Goal: Communication & Community: Answer question/provide support

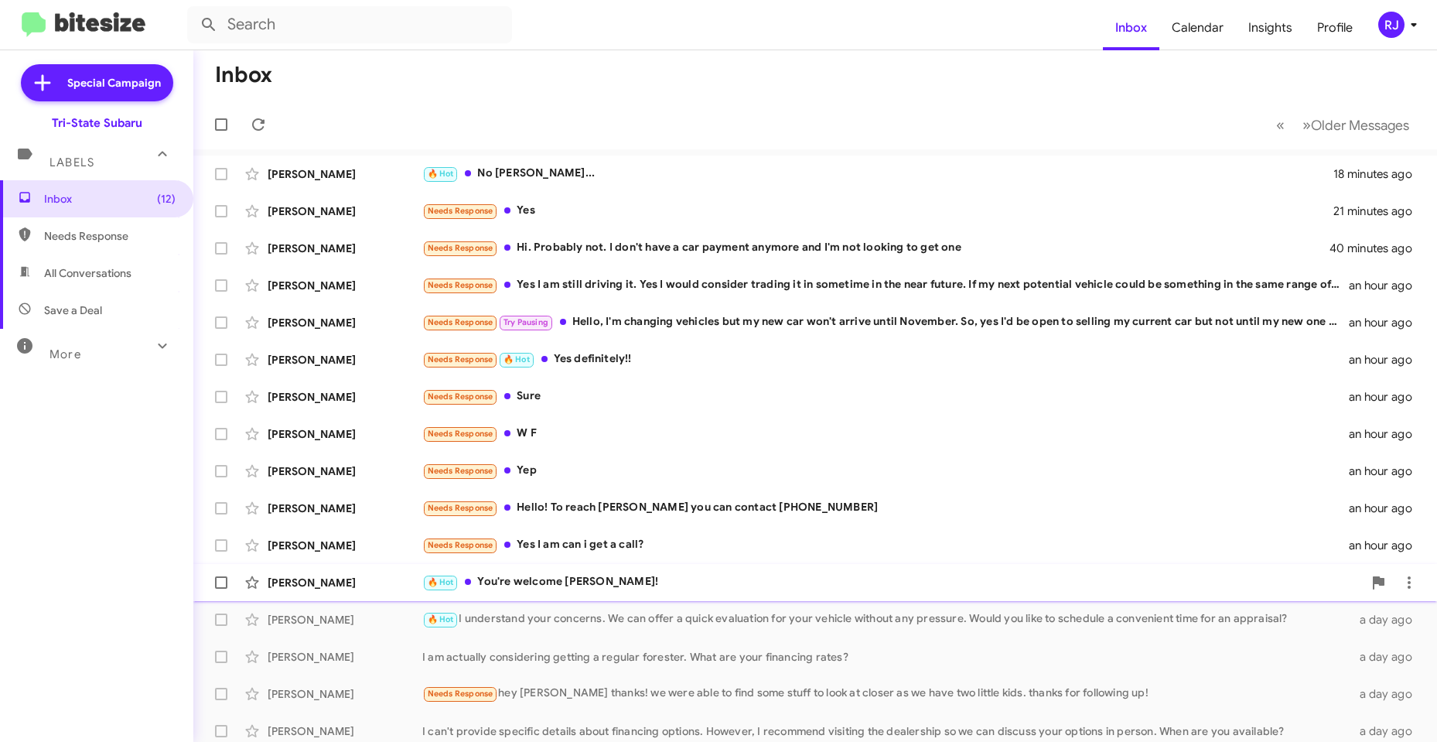
click at [563, 581] on div "🔥 Hot You're welcome [PERSON_NAME]!" at bounding box center [892, 582] width 941 height 18
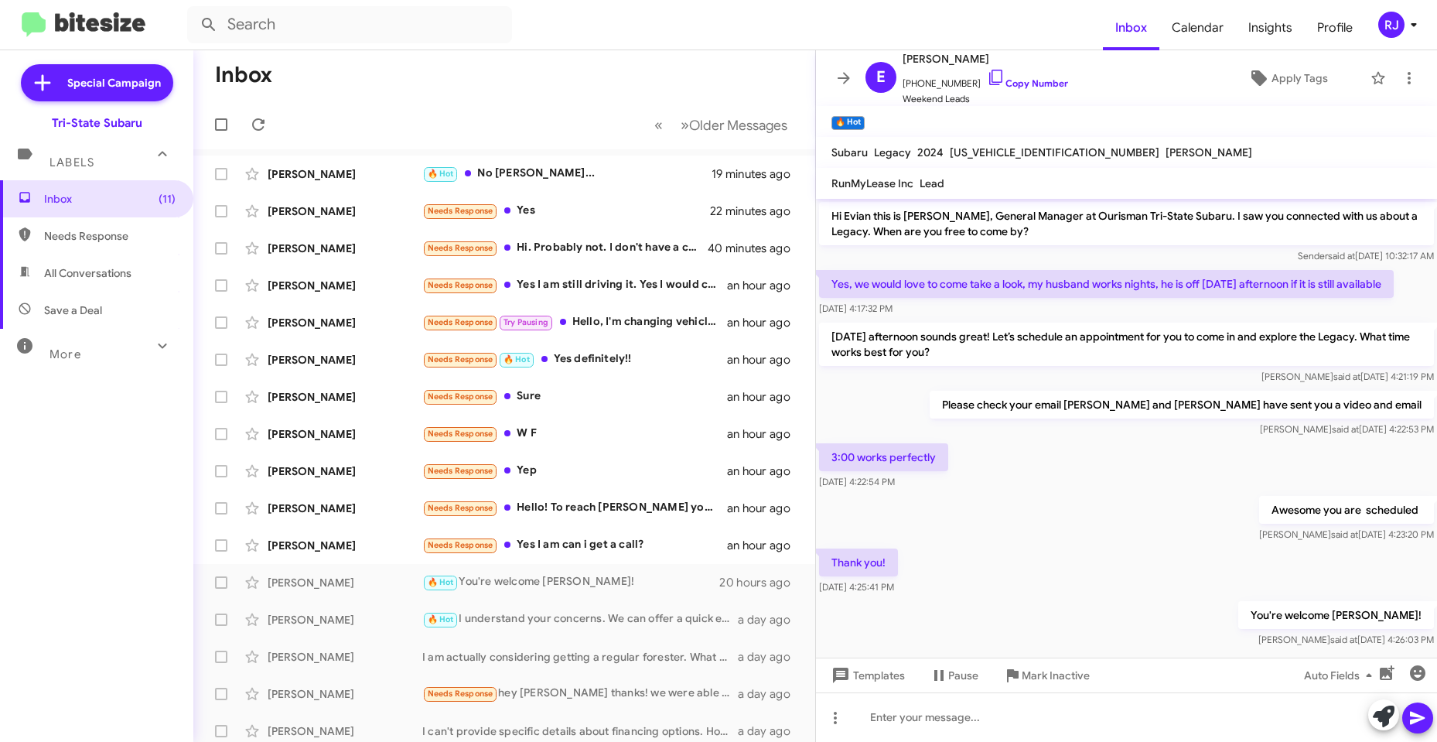
click at [996, 152] on span "[US_VEHICLE_IDENTIFICATION_NUMBER]" at bounding box center [1055, 152] width 210 height 14
copy span "[US_VEHICLE_IDENTIFICATION_NUMBER]"
drag, startPoint x: 976, startPoint y: 58, endPoint x: 924, endPoint y: 67, distance: 53.4
click at [902, 67] on div "E [PERSON_NAME] [PHONE_NUMBER] Copy Number Weekend Leads" at bounding box center [963, 78] width 209 height 57
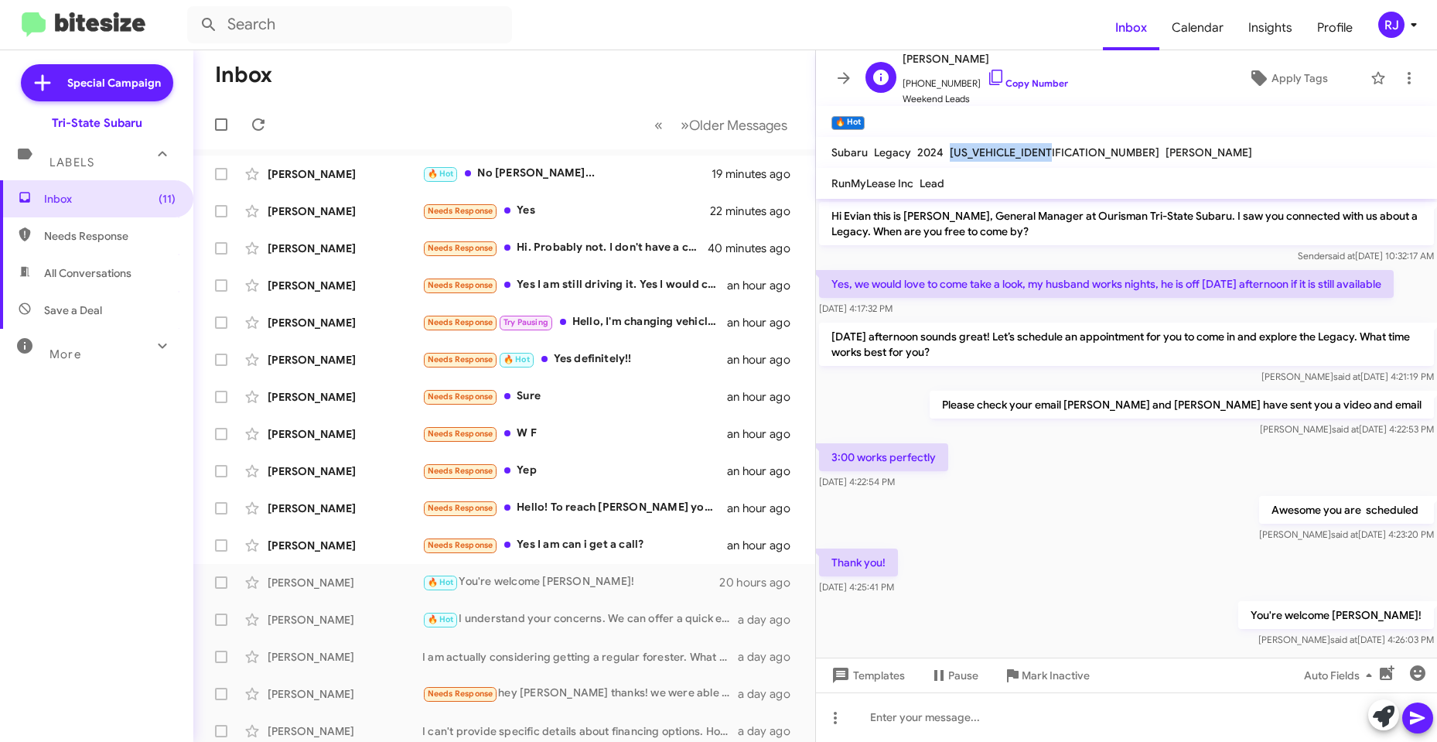
copy span "[PERSON_NAME]"
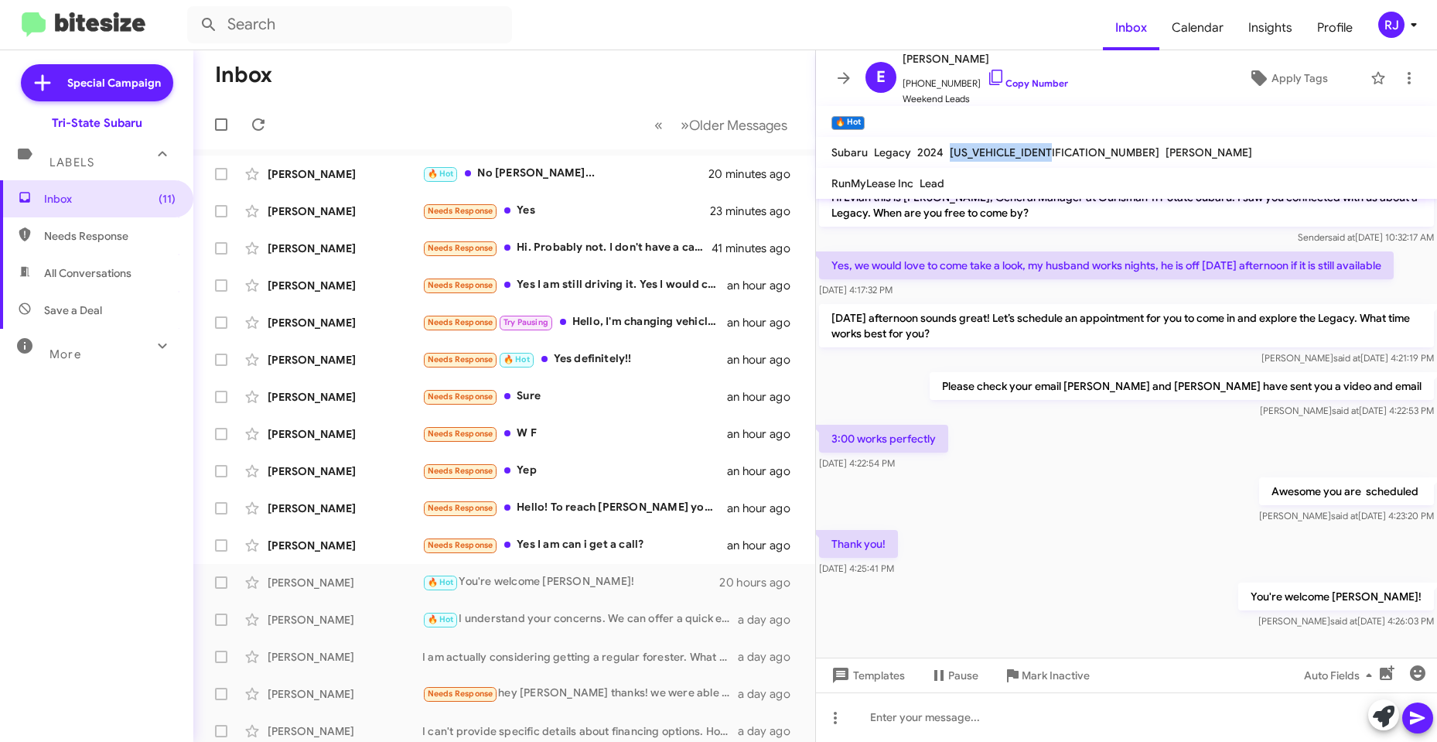
scroll to position [24, 0]
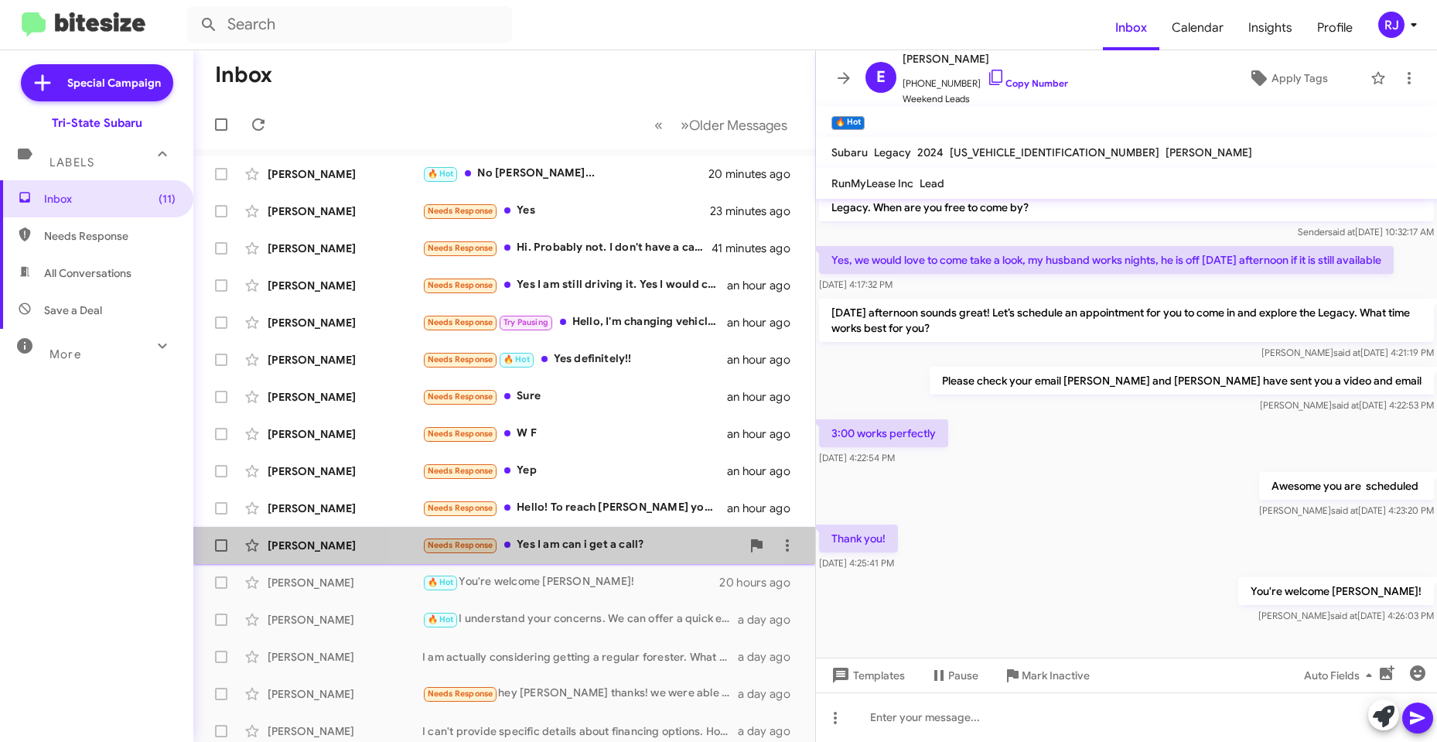
click at [540, 542] on div "Needs Response Yes I am can i get a call?" at bounding box center [581, 545] width 319 height 18
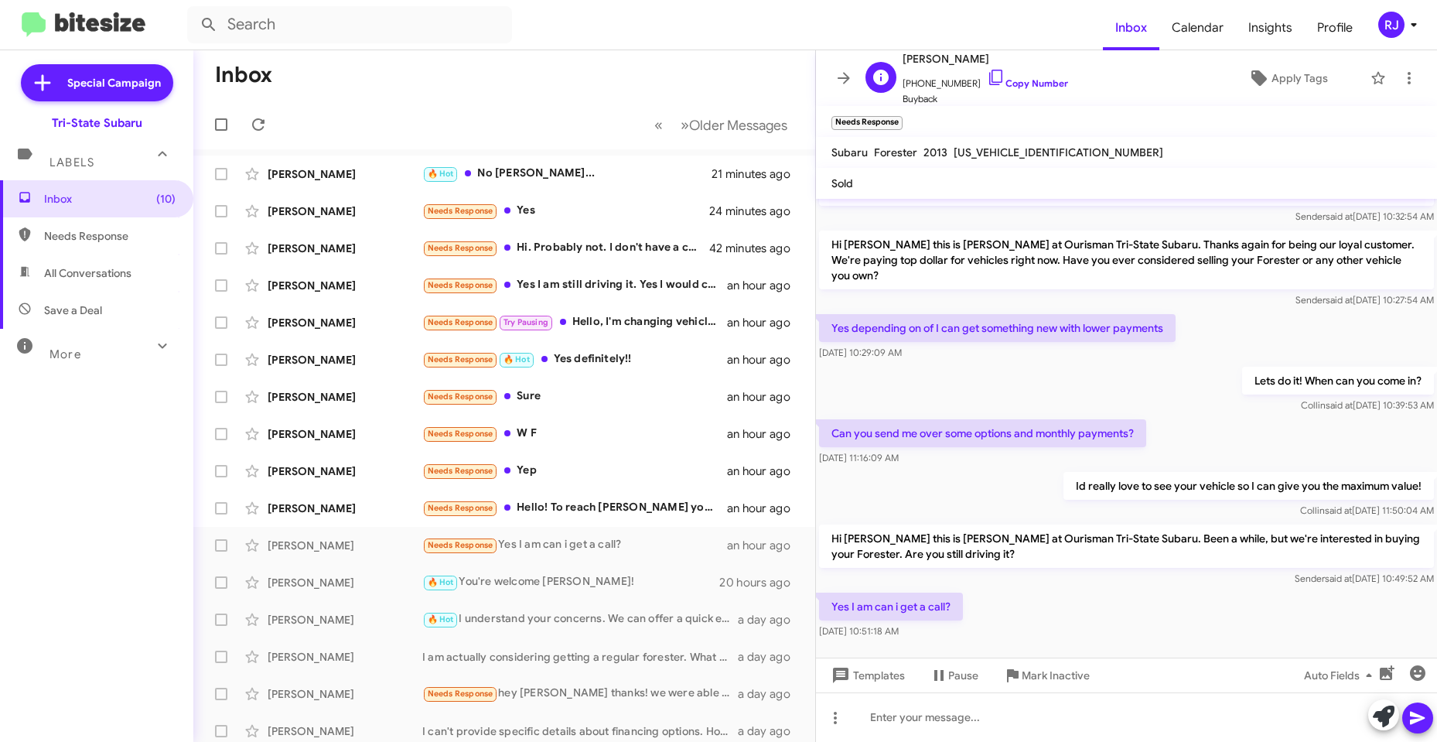
scroll to position [1, 0]
drag, startPoint x: 964, startPoint y: 84, endPoint x: 1003, endPoint y: 74, distance: 40.5
click at [944, 91] on div "[PERSON_NAME] [PHONE_NUMBER] Copy Number Buyback" at bounding box center [986, 77] width 166 height 57
click at [1015, 81] on link "Copy Number" at bounding box center [1027, 83] width 81 height 12
copy div "Copy Number Buyback"
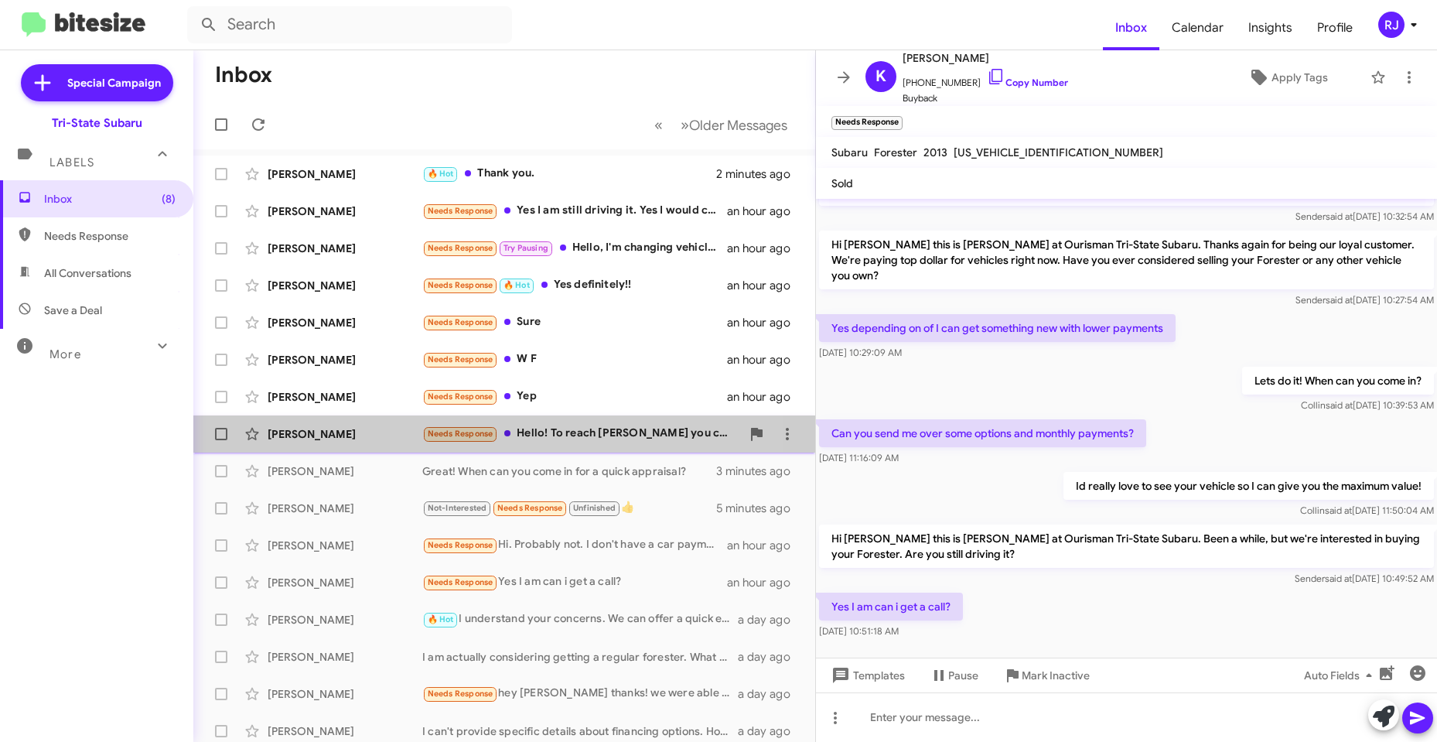
click at [538, 435] on div "Needs Response Hello! To reach [PERSON_NAME] you can contact [PHONE_NUMBER]" at bounding box center [581, 434] width 319 height 18
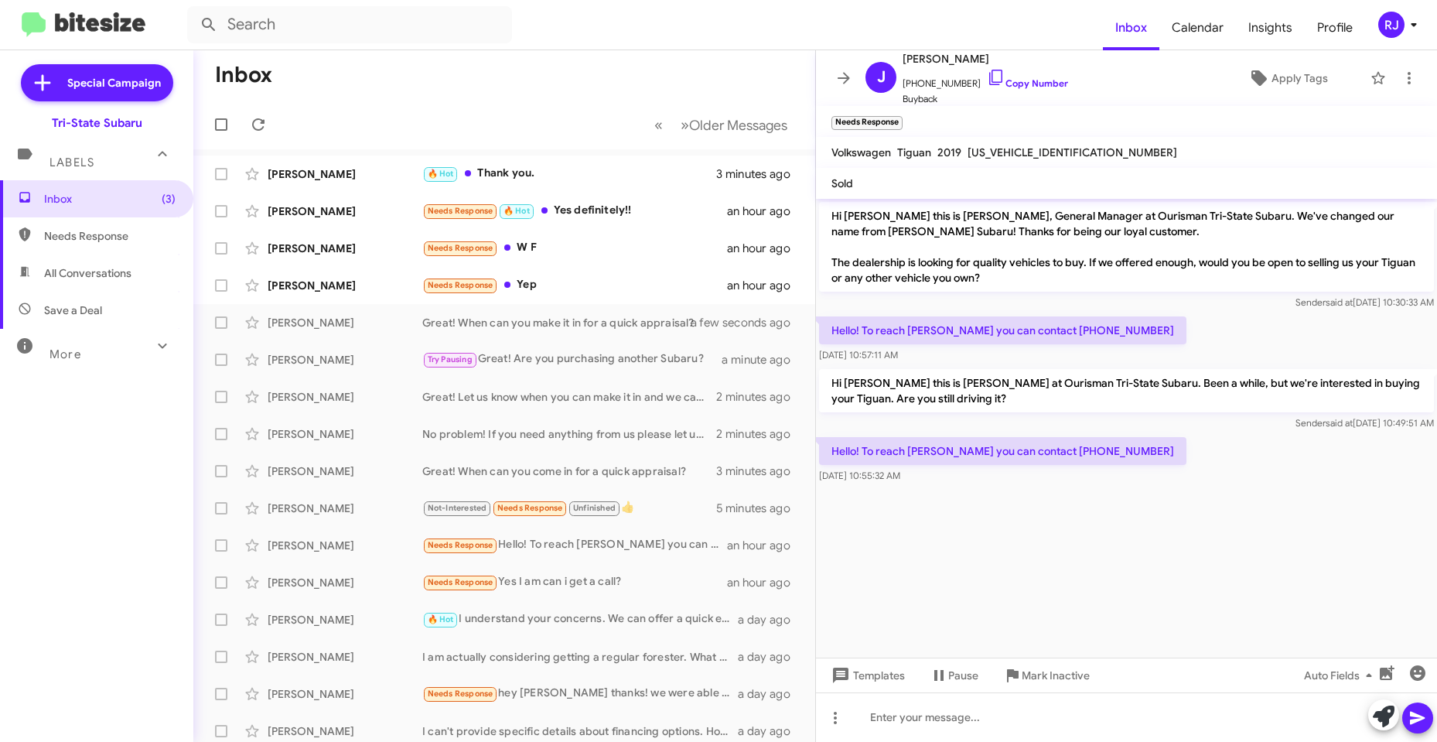
click at [986, 538] on cdk-virtual-scroll-viewport "Hi [PERSON_NAME] this is [PERSON_NAME], General Manager at Ourisman Tri-State S…" at bounding box center [1126, 428] width 621 height 459
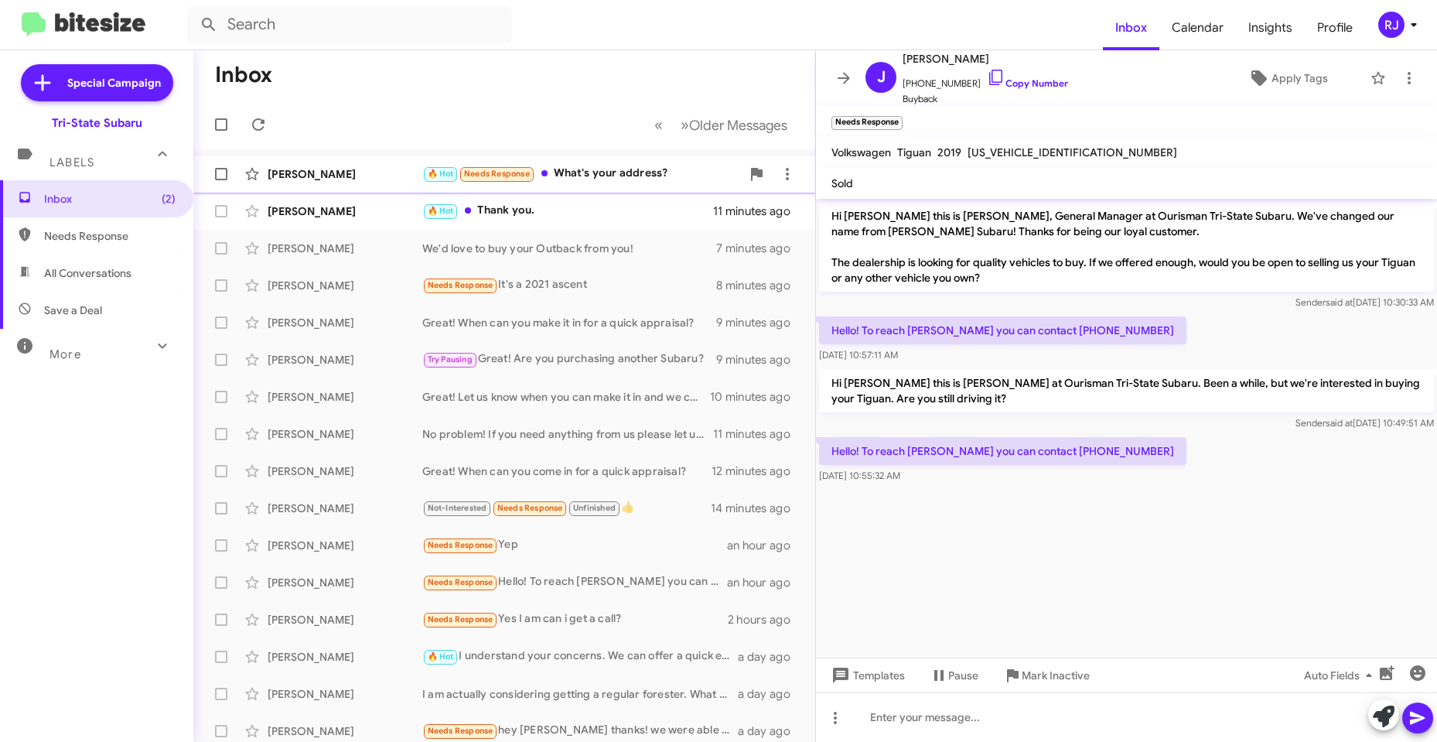
click at [604, 173] on div "🔥 Hot Needs Response What's your address?" at bounding box center [581, 174] width 319 height 18
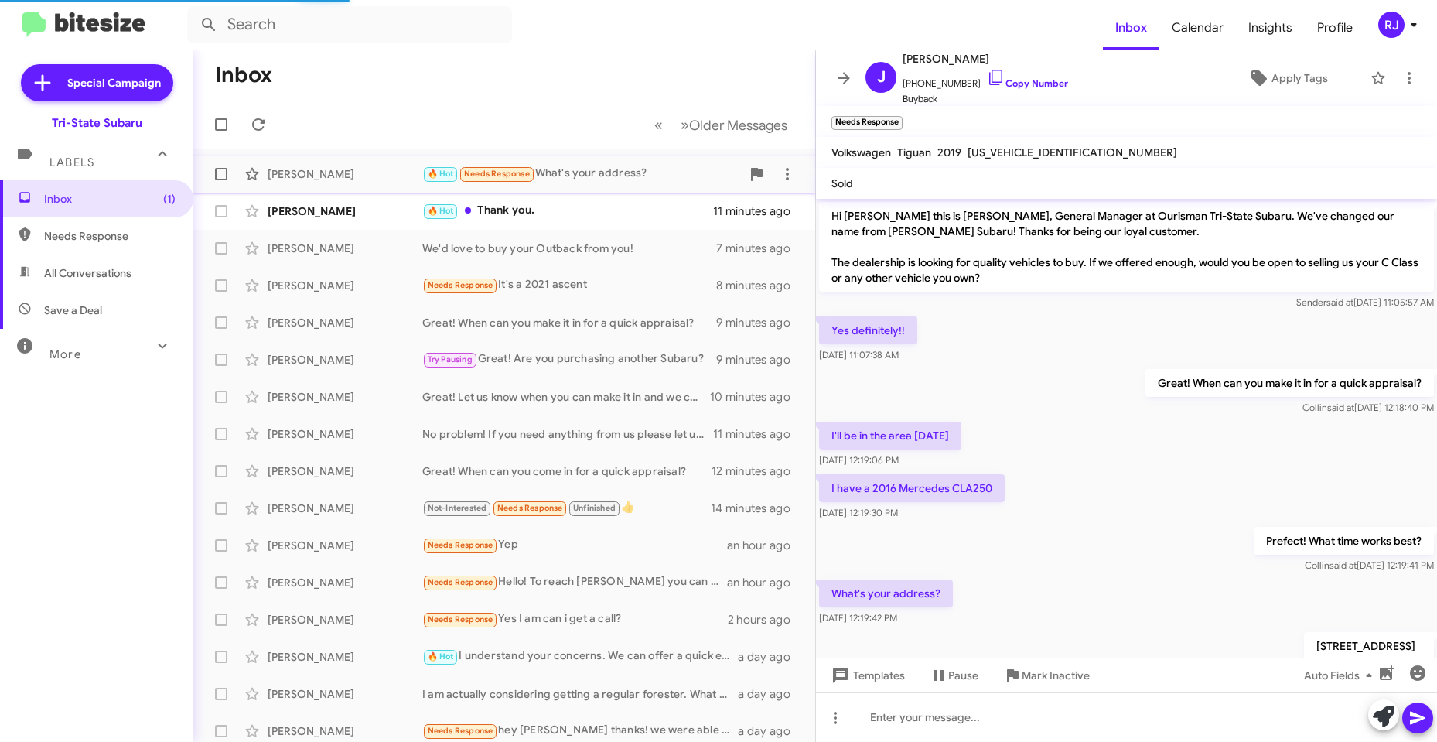
scroll to position [55, 0]
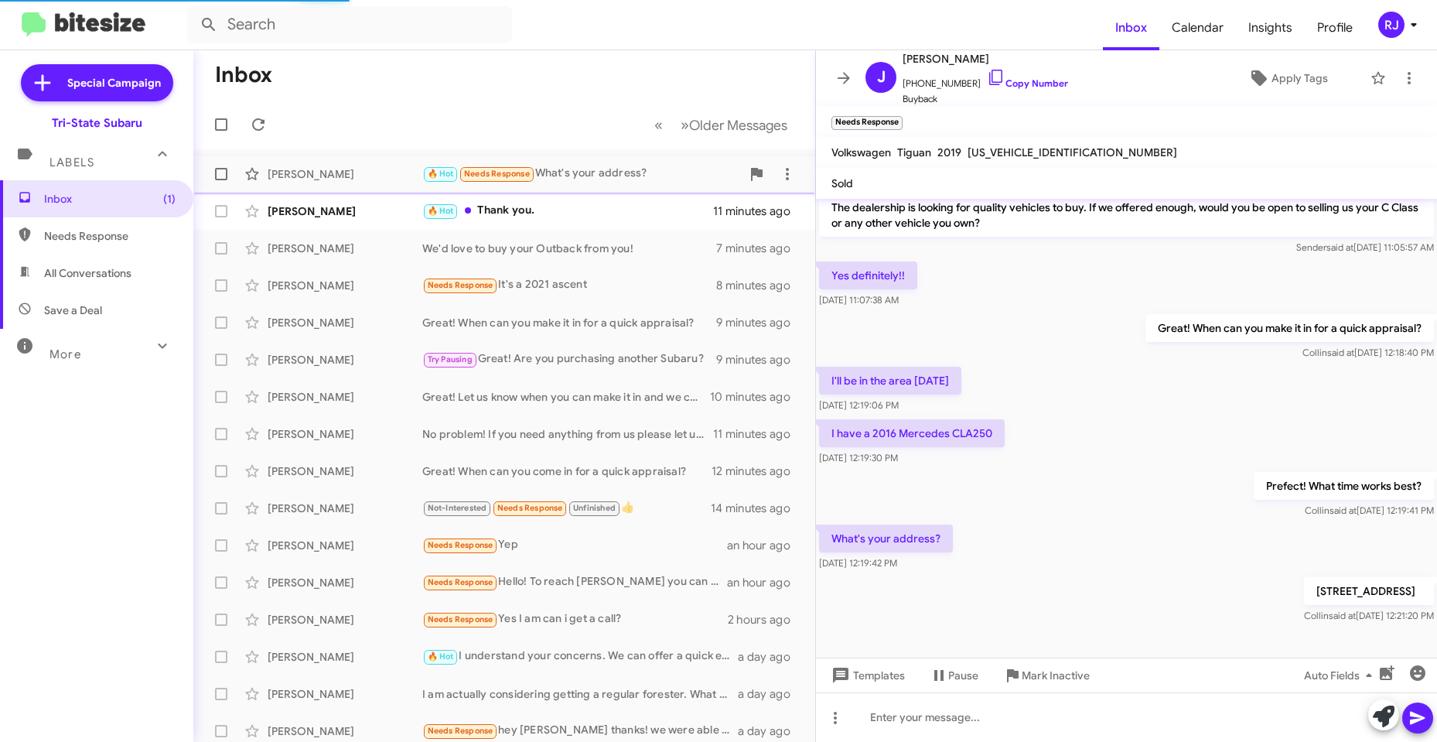
click at [585, 169] on div "🔥 Hot Needs Response What's your address?" at bounding box center [581, 174] width 319 height 18
click at [620, 176] on div "🔥 Hot Needs Response What's your address?" at bounding box center [581, 174] width 319 height 18
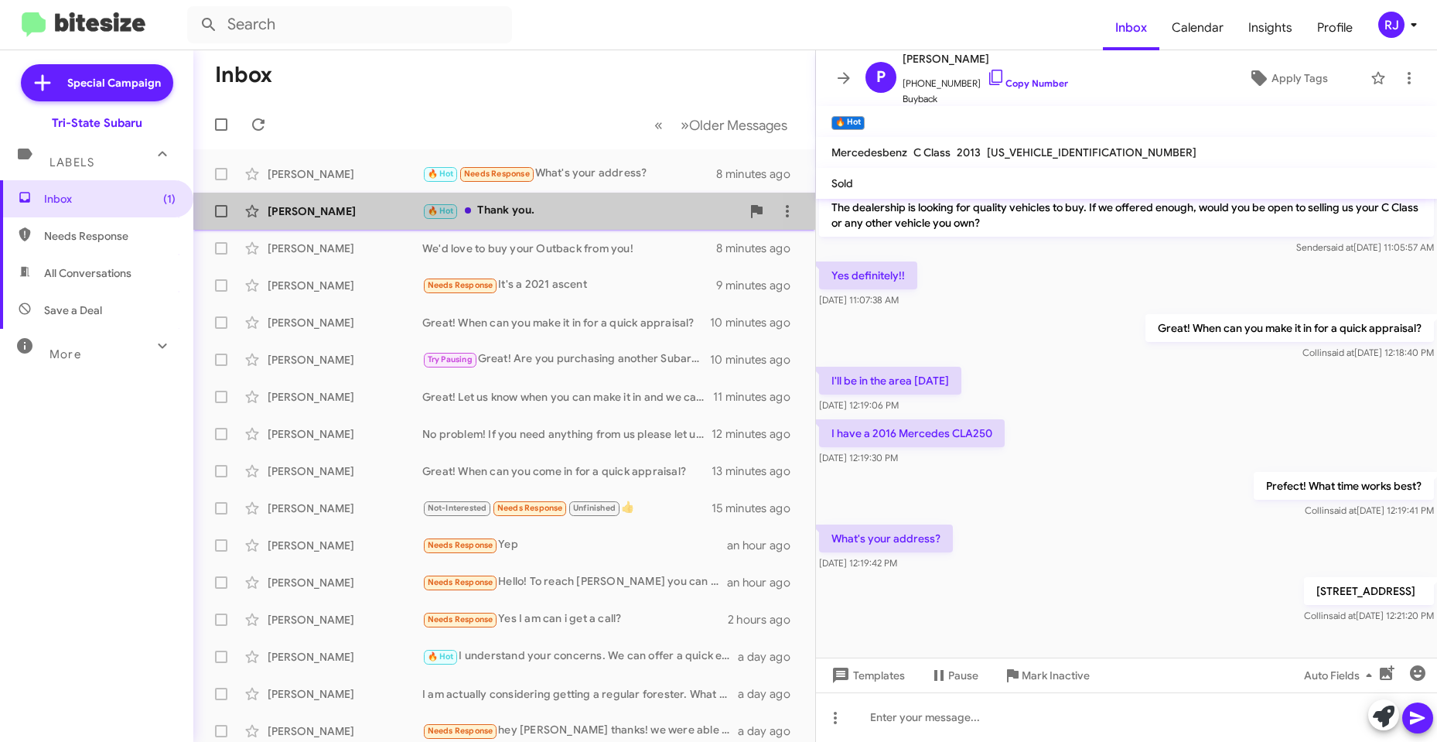
click at [543, 211] on div "🔥 Hot Thank you." at bounding box center [581, 211] width 319 height 18
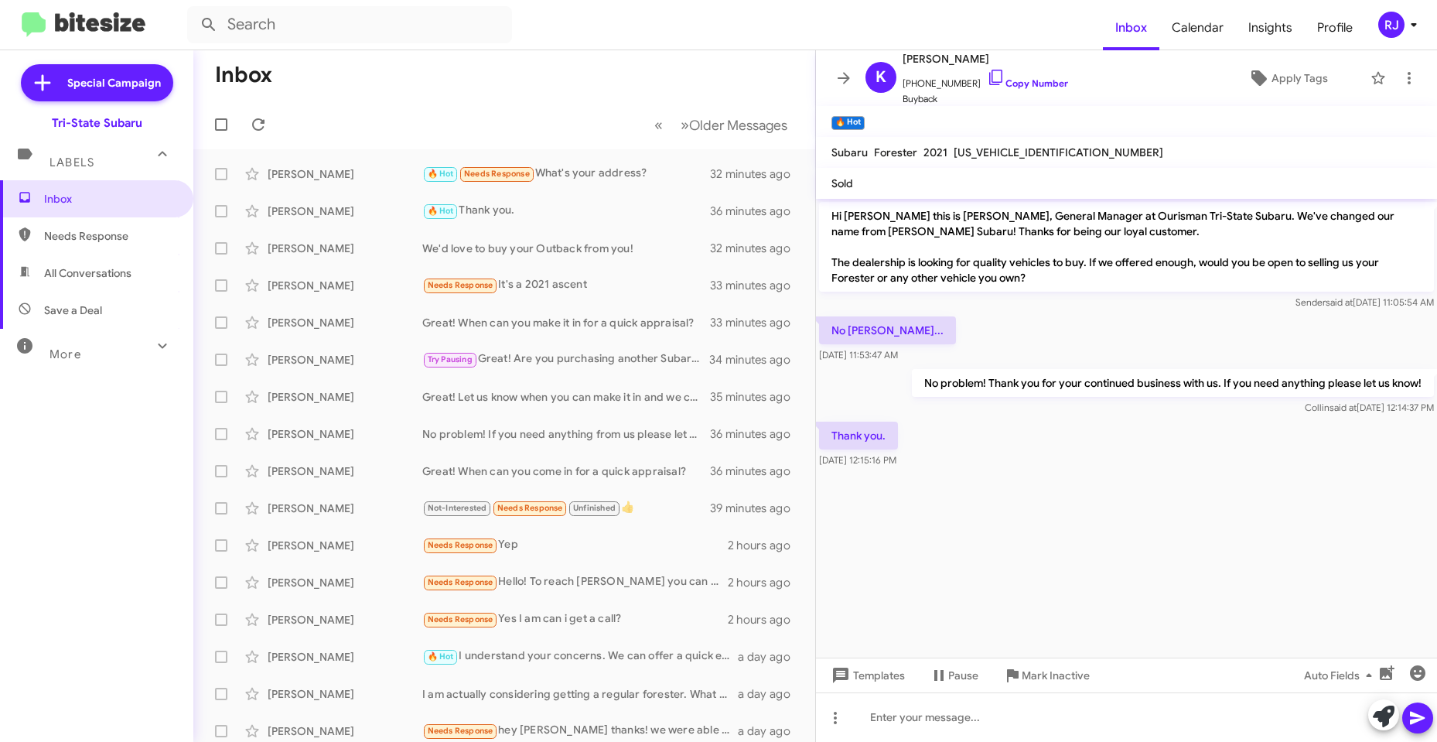
click at [1023, 520] on cdk-virtual-scroll-viewport "Hi Karen this is Joe Amra, General Manager at Ourisman Tri-State Subaru. We've …" at bounding box center [1126, 428] width 621 height 459
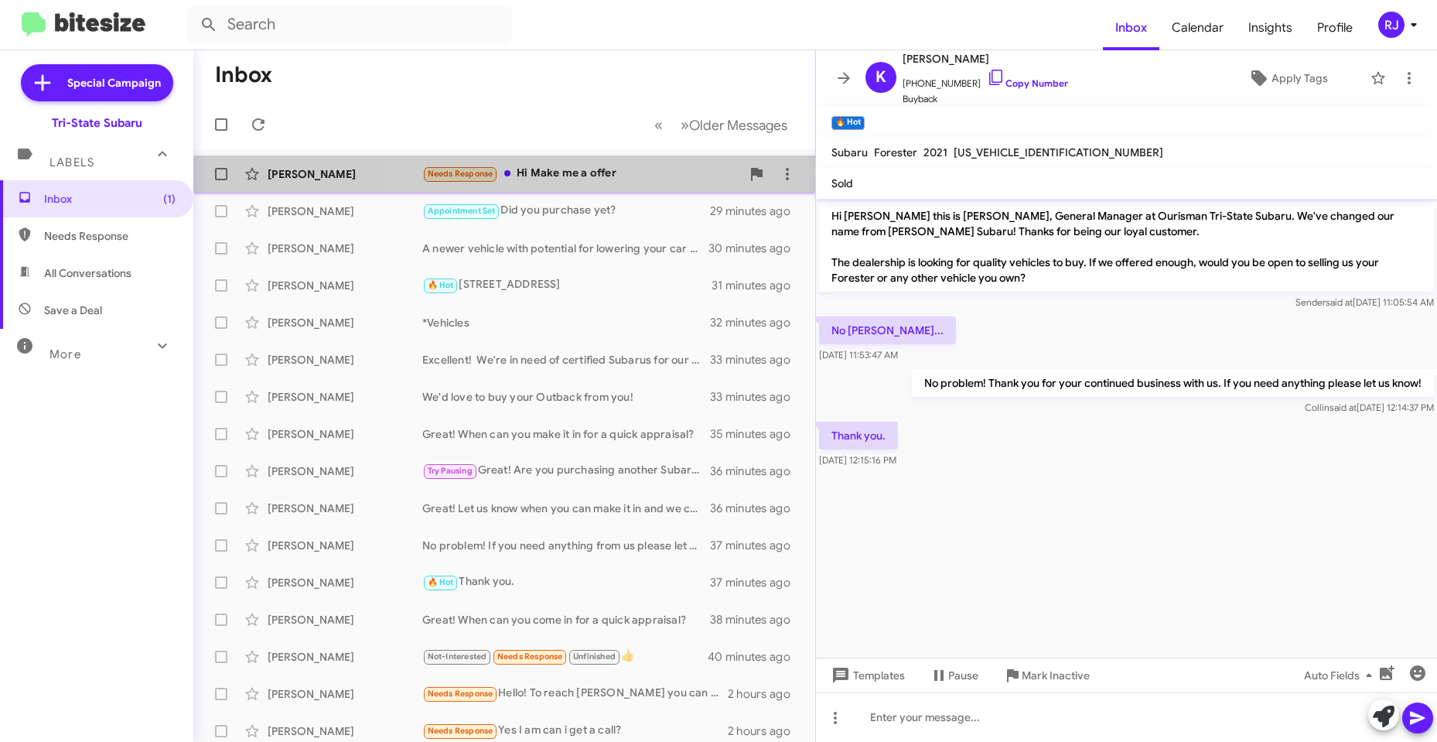
click at [586, 173] on div "Needs Response Hi Make me a offer" at bounding box center [581, 174] width 319 height 18
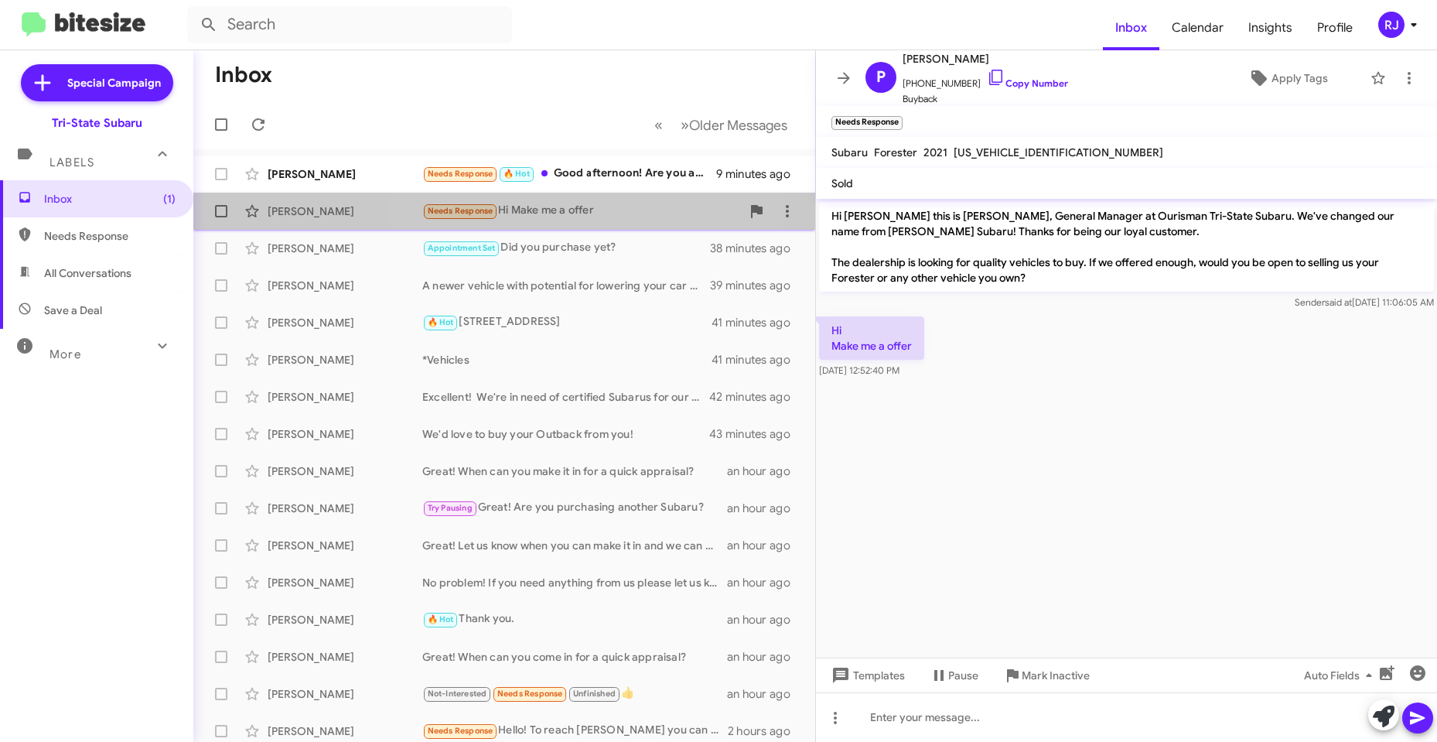
click at [588, 211] on div "Needs Response Hi Make me a offer" at bounding box center [581, 211] width 319 height 18
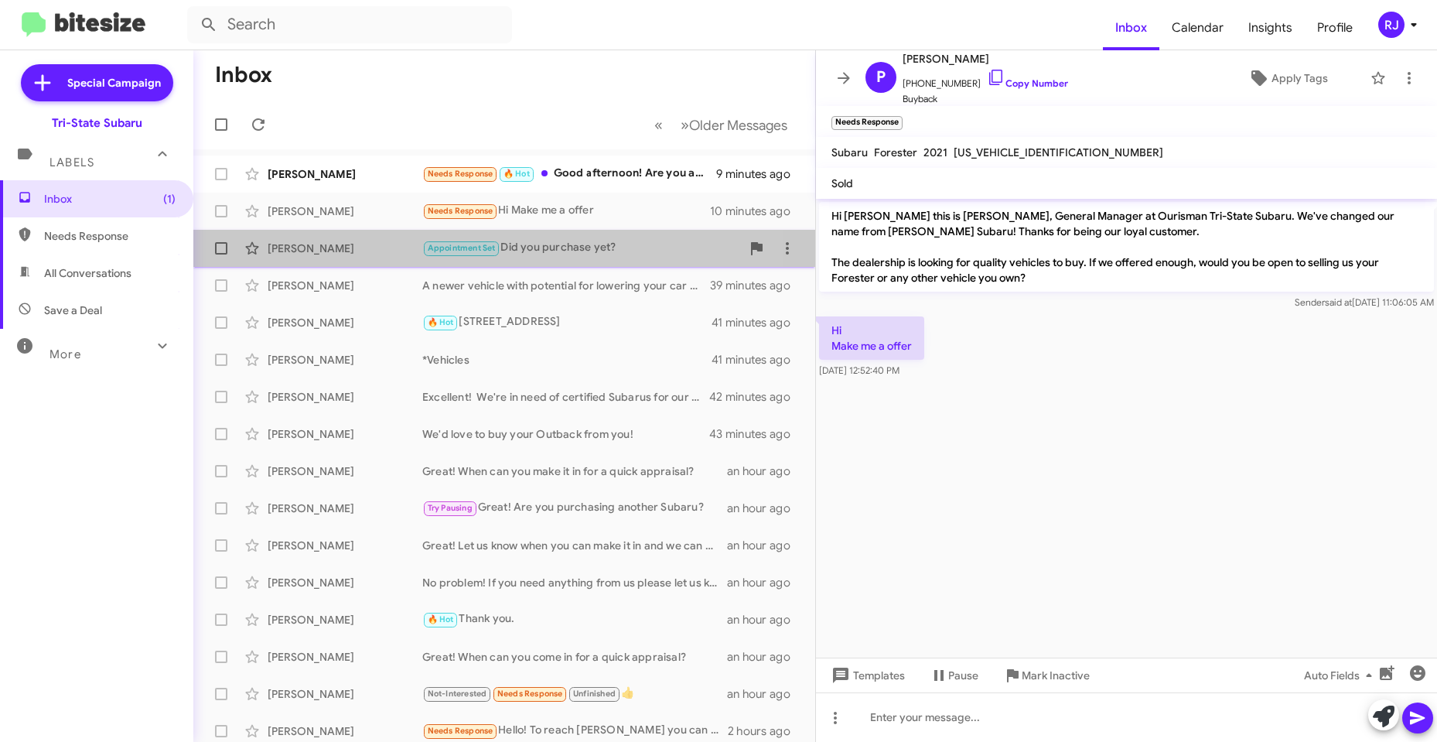
click at [570, 244] on div "Appointment Set Did you purchase yet?" at bounding box center [581, 248] width 319 height 18
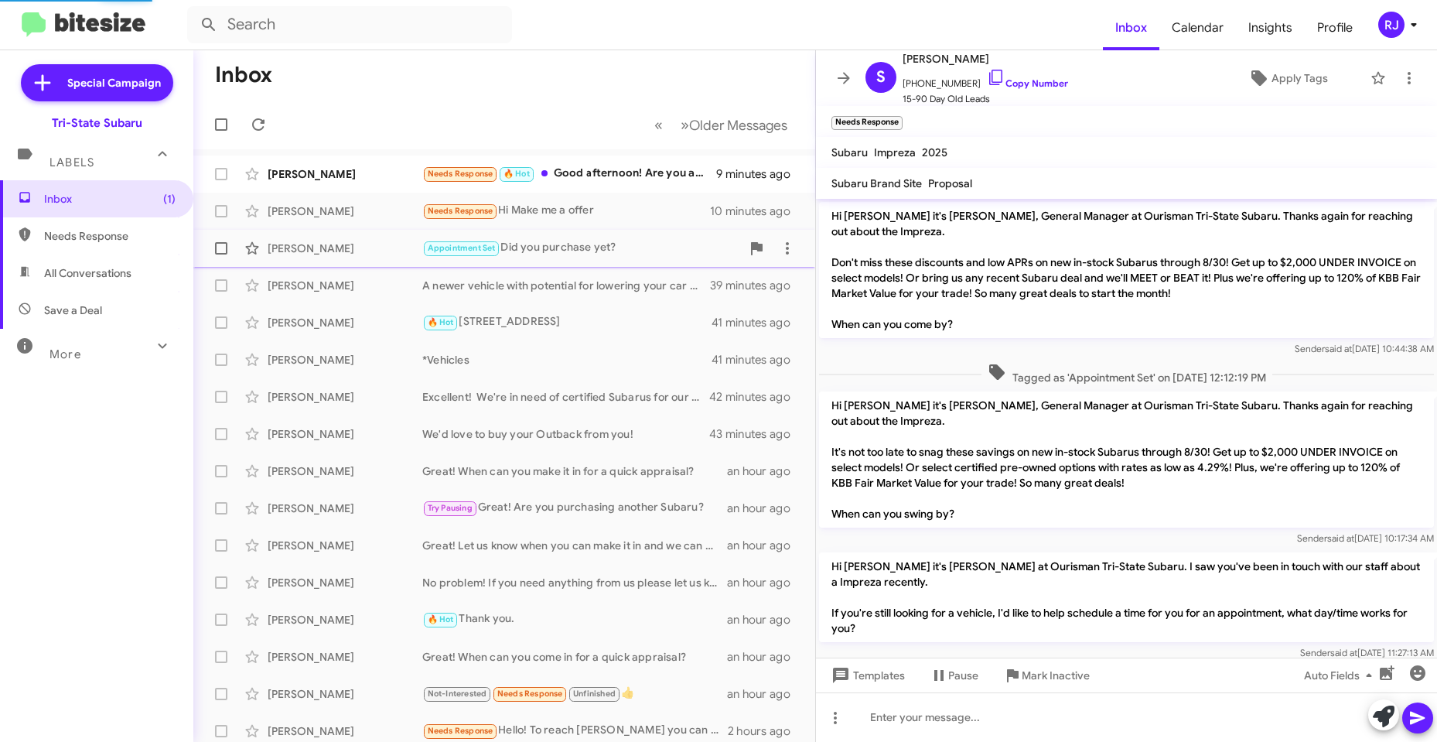
scroll to position [150, 0]
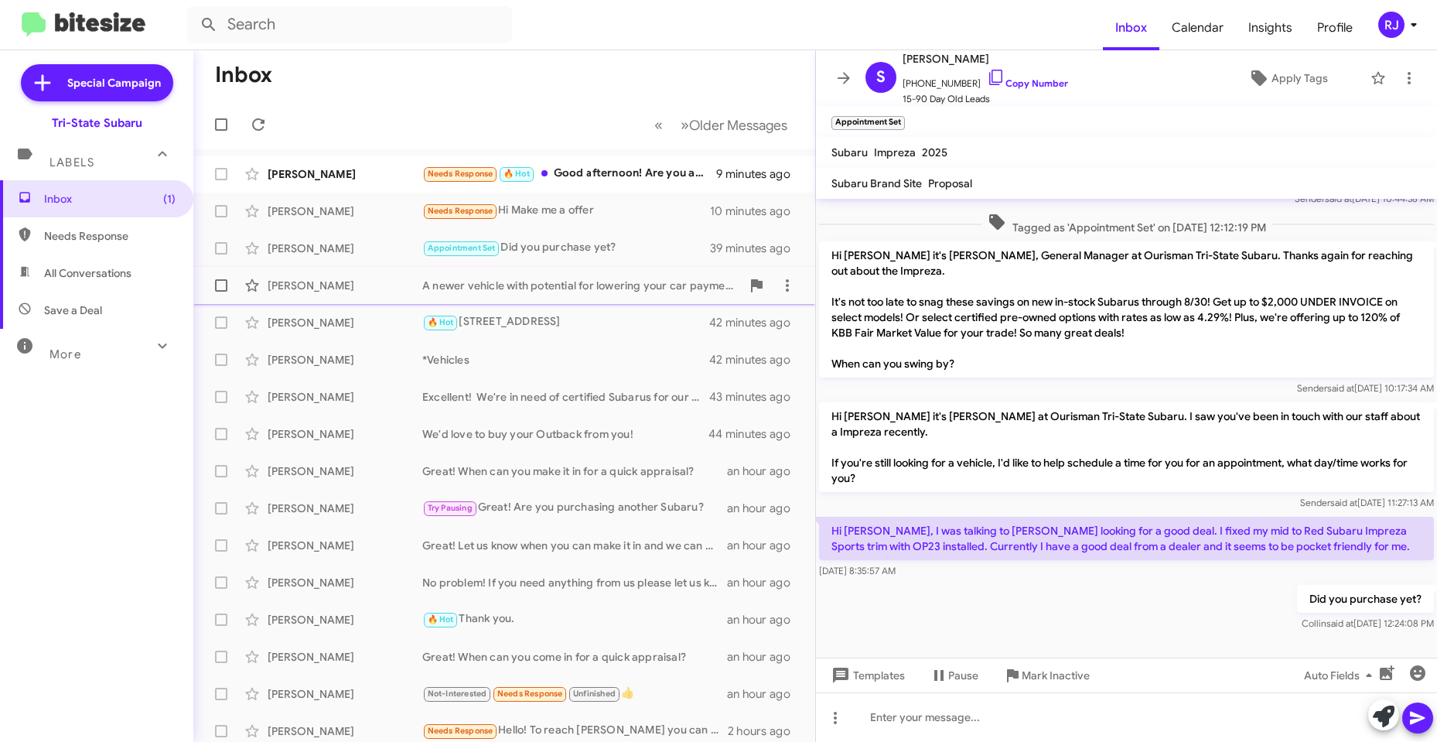
click at [539, 285] on div "A newer vehicle with potential for lowering your car payment and also have a de…" at bounding box center [581, 285] width 319 height 15
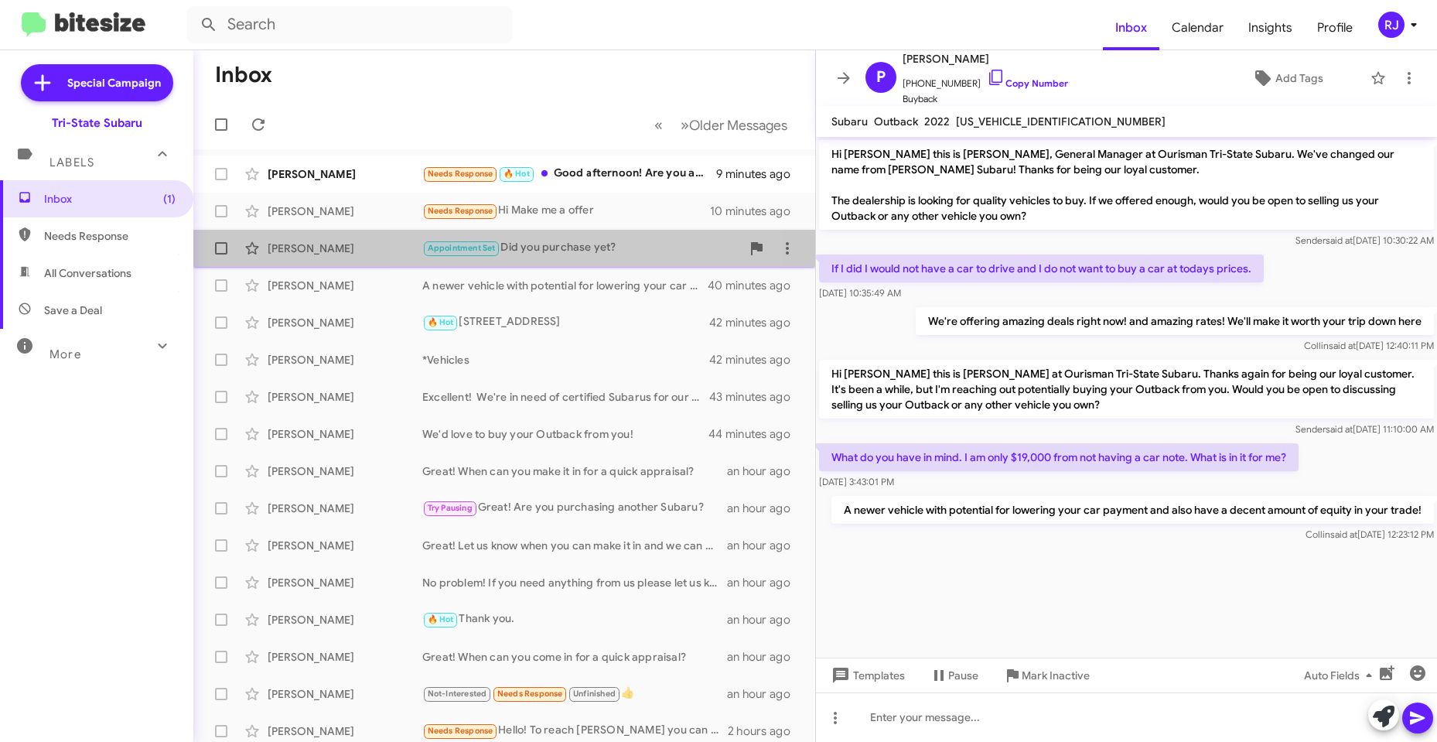
click at [551, 250] on div "Appointment Set Did you purchase yet?" at bounding box center [581, 248] width 319 height 18
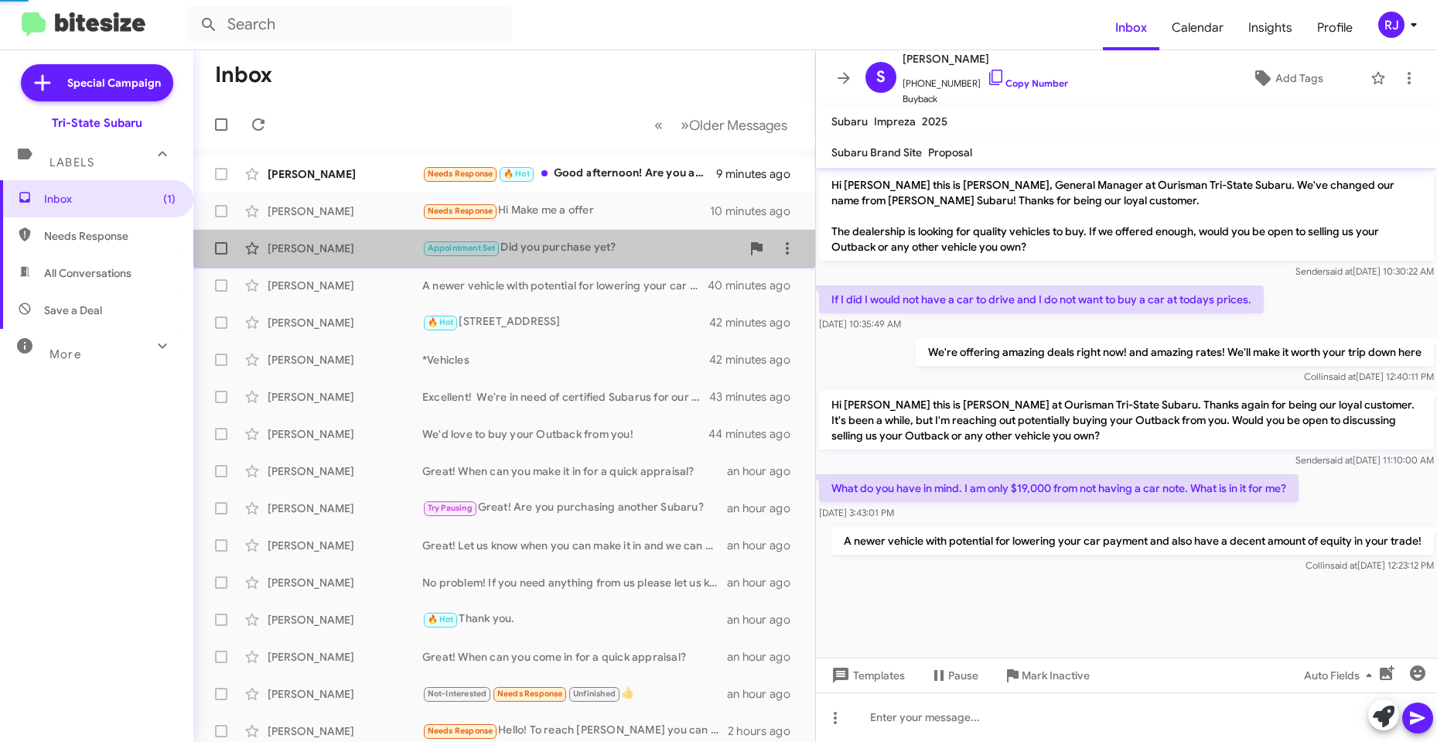
scroll to position [119, 0]
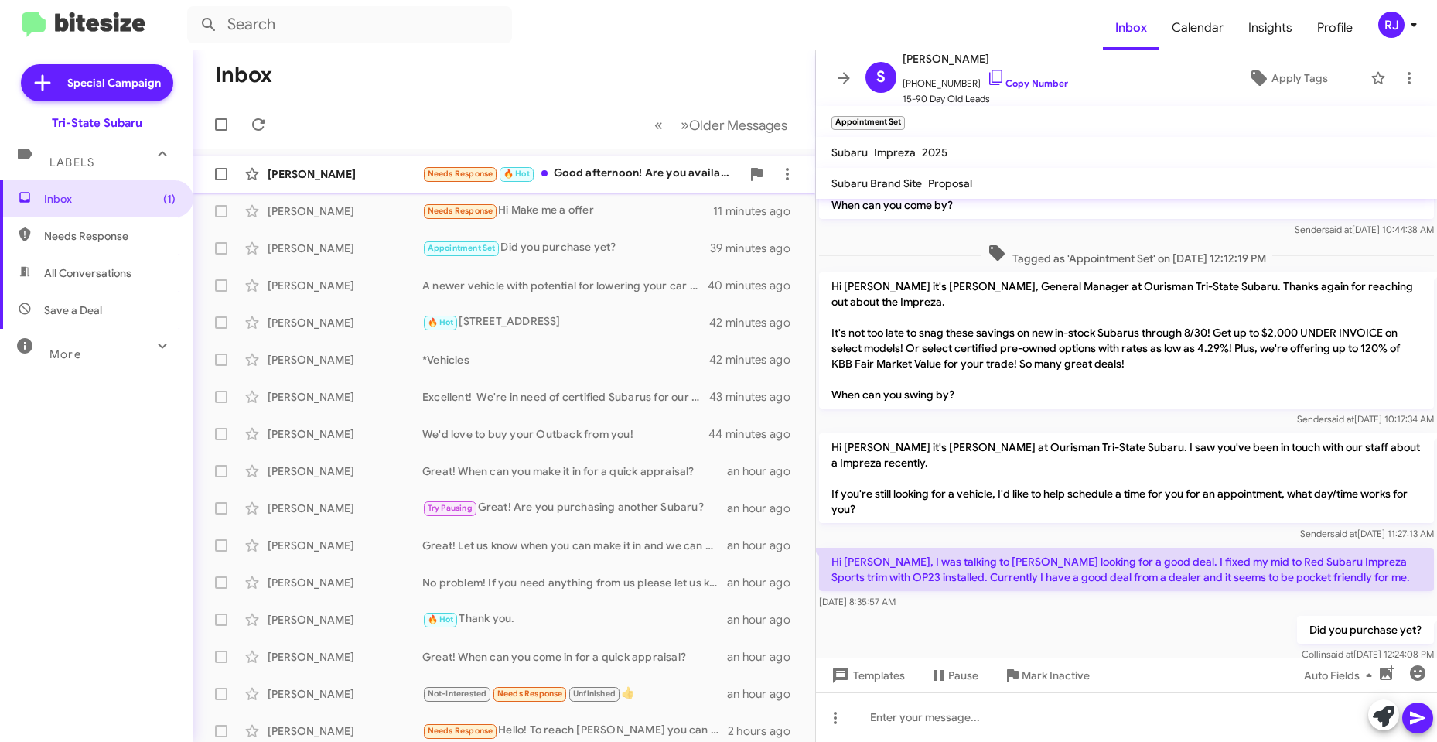
click at [579, 173] on div "Needs Response 🔥 Hot Good afternoon! Are you available today?" at bounding box center [581, 174] width 319 height 18
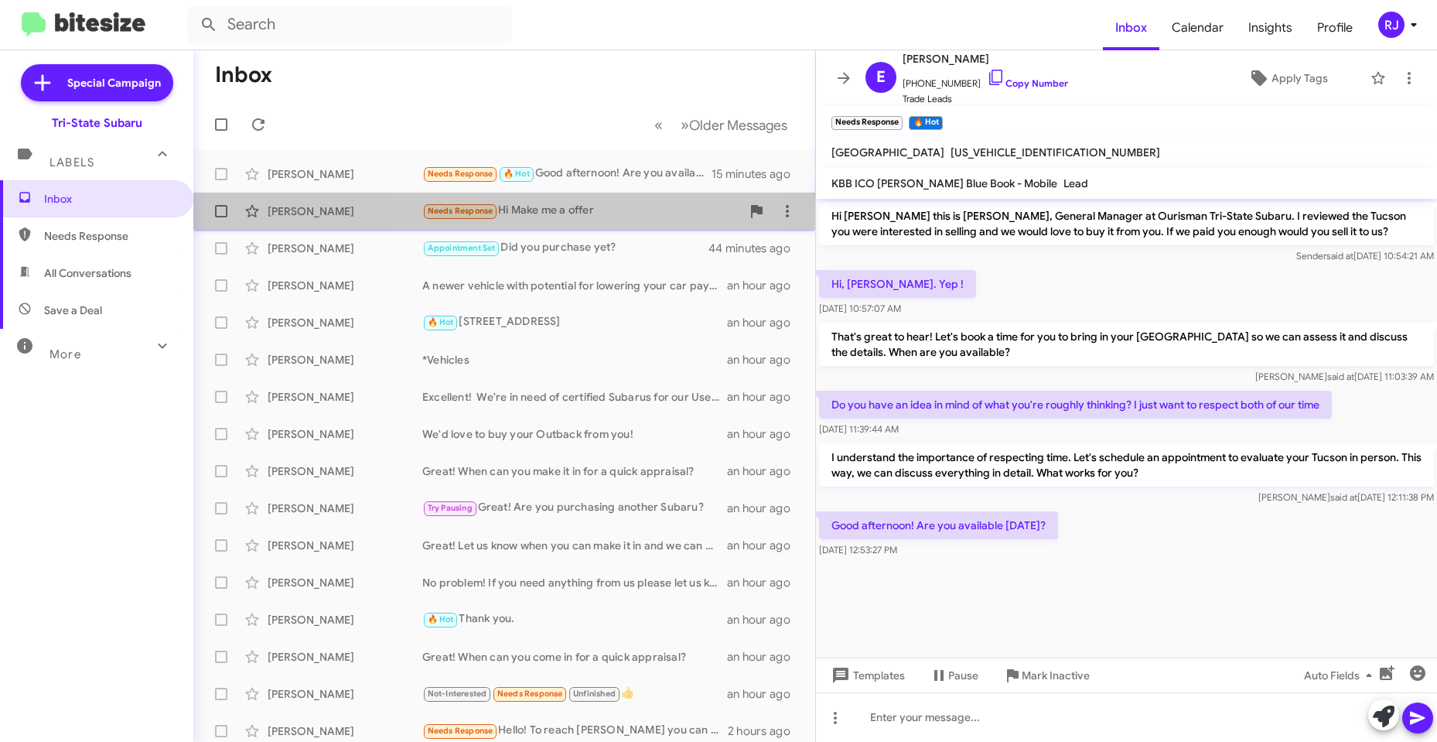
click at [541, 211] on div "Needs Response Hi Make me a offer" at bounding box center [581, 211] width 319 height 18
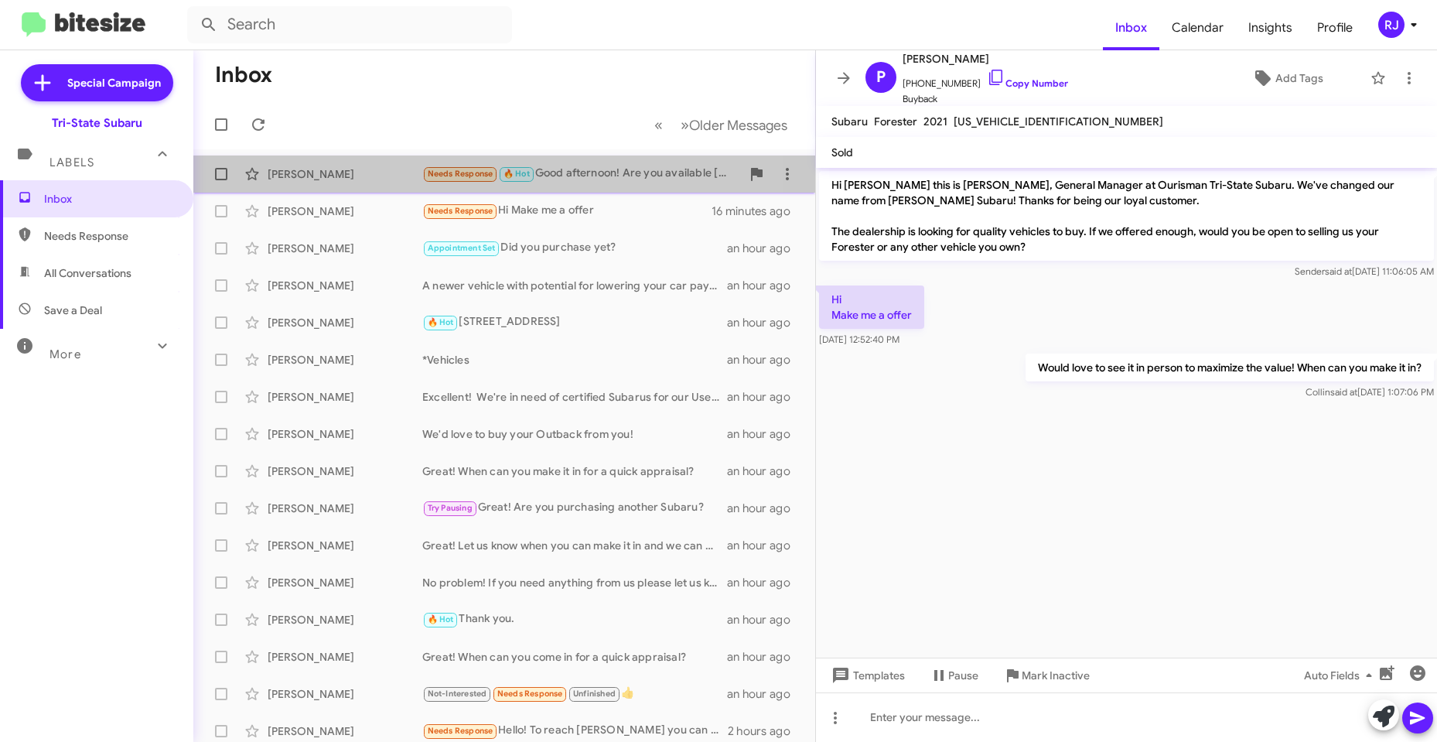
click at [571, 172] on div "Needs Response 🔥 Hot Good afternoon! Are you available today?" at bounding box center [581, 174] width 319 height 18
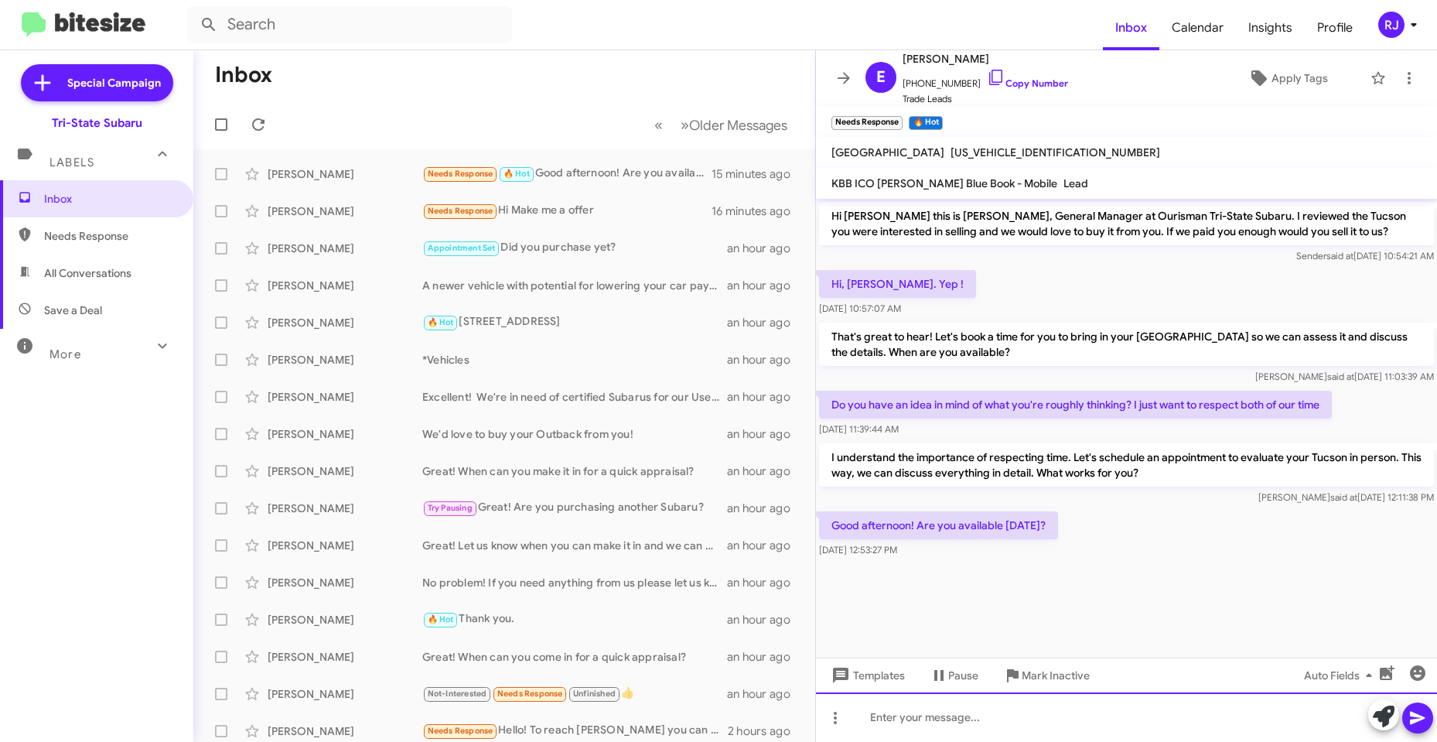
click at [945, 719] on div at bounding box center [1126, 717] width 621 height 50
